Goal: Task Accomplishment & Management: Use online tool/utility

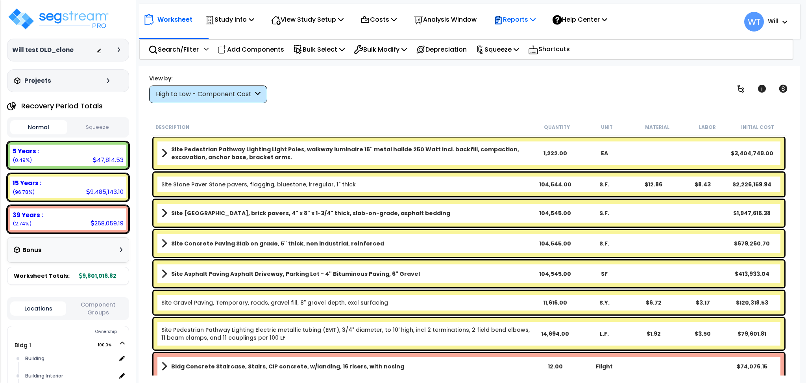
click at [530, 24] on p "Reports" at bounding box center [515, 19] width 42 height 11
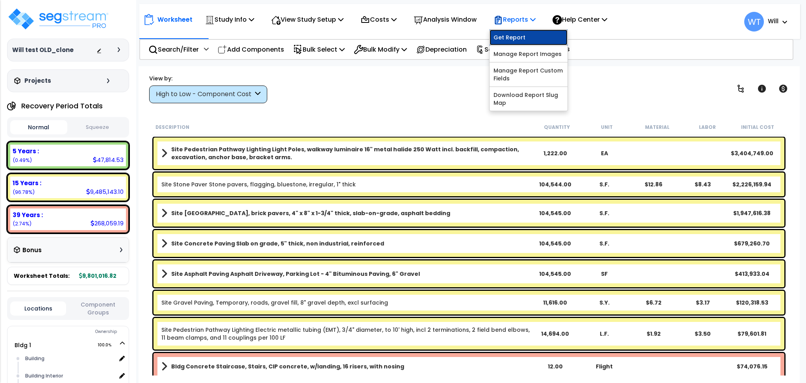
click at [522, 34] on link "Get Report" at bounding box center [529, 38] width 78 height 16
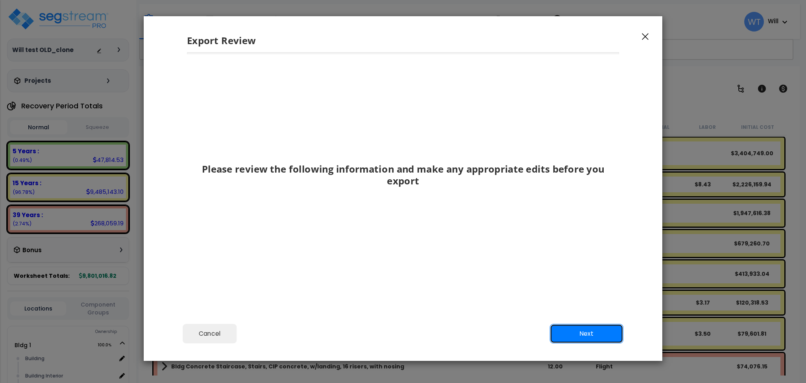
click at [599, 331] on button "Next" at bounding box center [587, 333] width 74 height 20
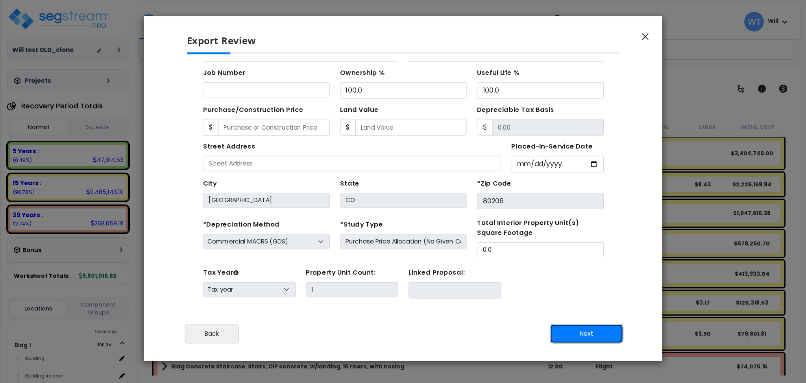
click at [599, 331] on button "Next" at bounding box center [587, 333] width 74 height 20
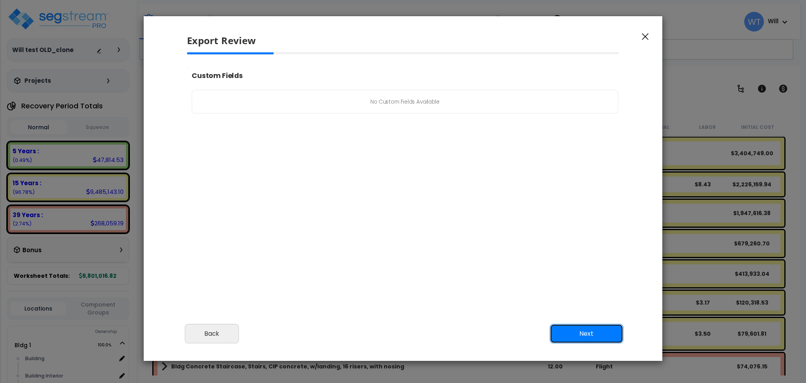
scroll to position [0, 0]
click at [599, 331] on button "Next" at bounding box center [587, 333] width 74 height 20
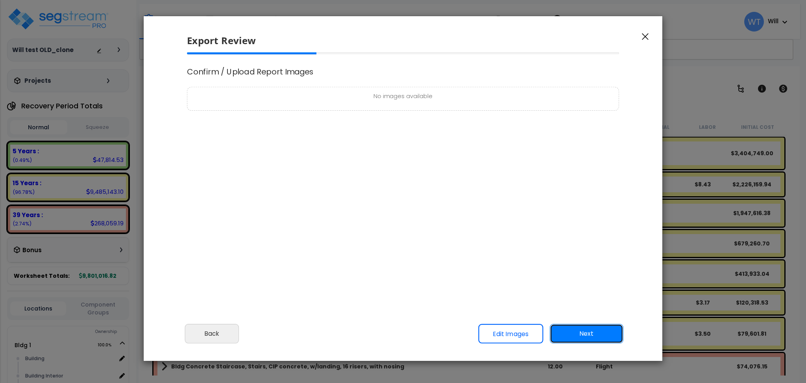
click at [599, 331] on button "Next" at bounding box center [587, 333] width 74 height 20
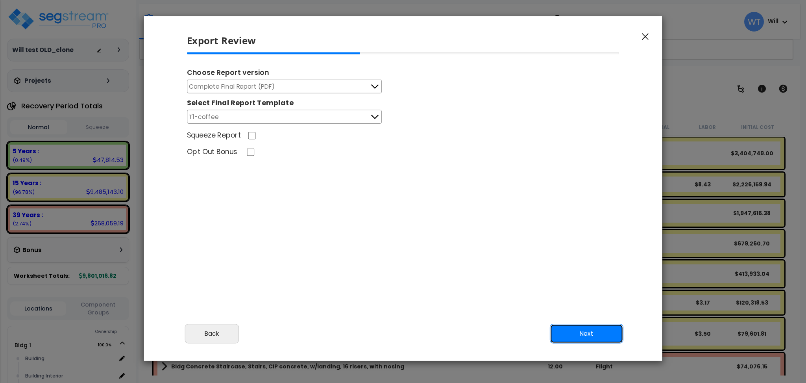
click at [599, 331] on button "Next" at bounding box center [587, 333] width 74 height 20
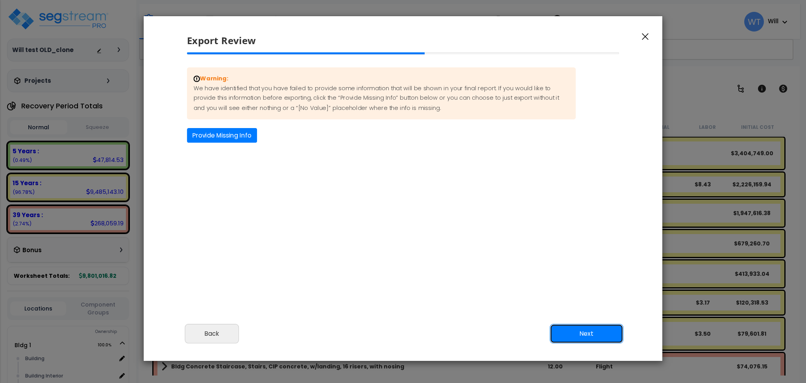
scroll to position [326, 20]
click at [599, 331] on button "Next" at bounding box center [587, 333] width 74 height 20
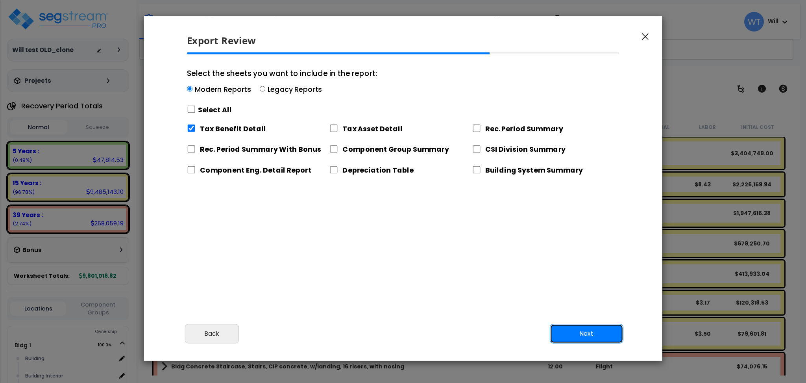
click at [599, 331] on button "Next" at bounding box center [587, 333] width 74 height 20
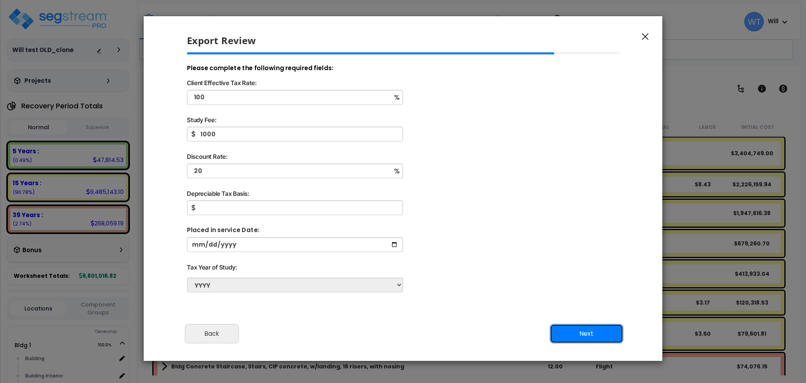
click at [599, 331] on button "Next" at bounding box center [587, 333] width 74 height 20
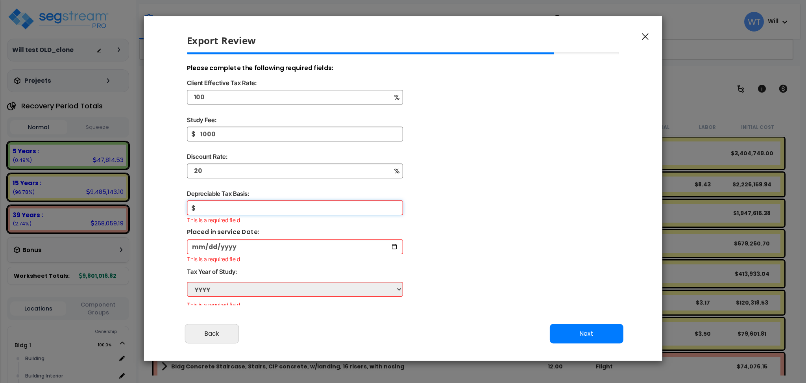
click at [257, 201] on input "text" at bounding box center [295, 207] width 216 height 15
type input "100,000"
click at [397, 245] on input "date" at bounding box center [295, 244] width 216 height 15
type input "[DATE]"
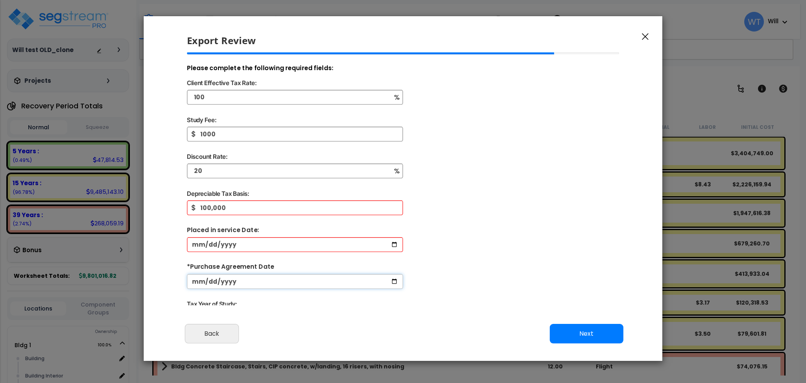
click at [396, 281] on input "date" at bounding box center [295, 281] width 216 height 15
type input "[DATE]"
click at [564, 330] on button "Next" at bounding box center [587, 333] width 74 height 20
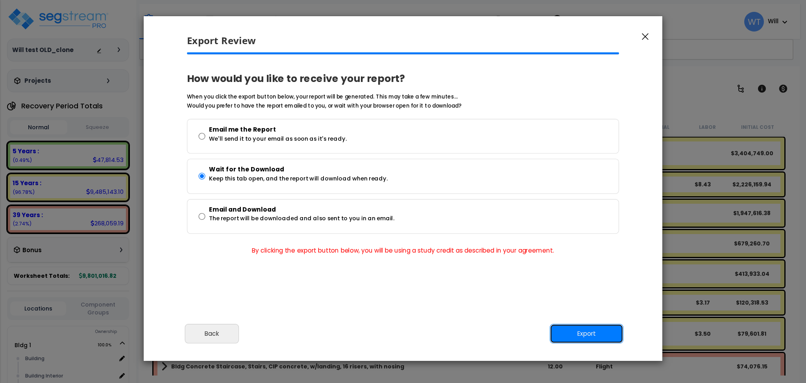
click at [564, 330] on button "Export" at bounding box center [587, 333] width 74 height 20
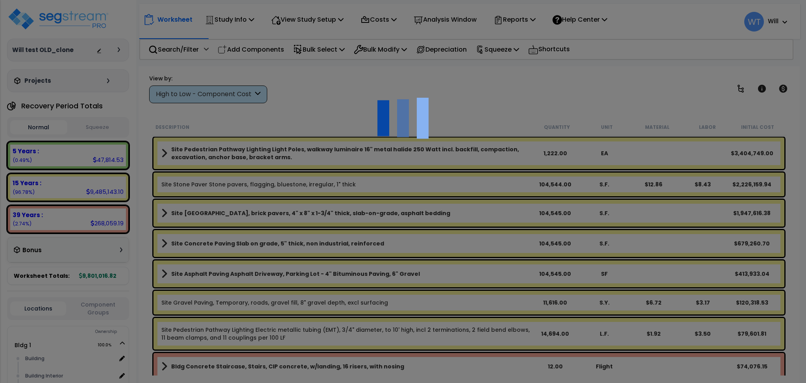
click at [460, 104] on div at bounding box center [403, 191] width 806 height 383
